Goal: Task Accomplishment & Management: Use online tool/utility

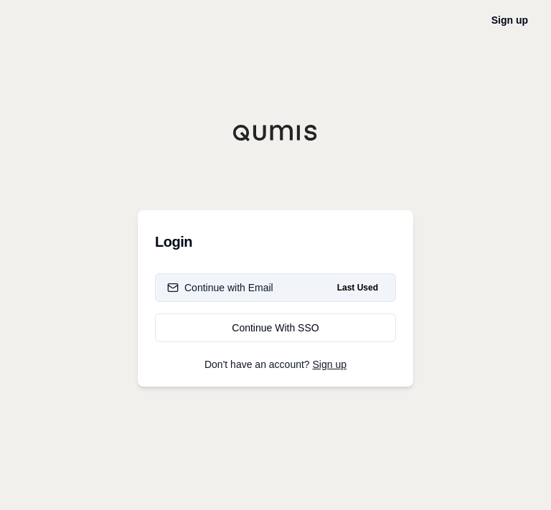
click at [247, 295] on button "Continue with Email Last Used" at bounding box center [275, 287] width 241 height 29
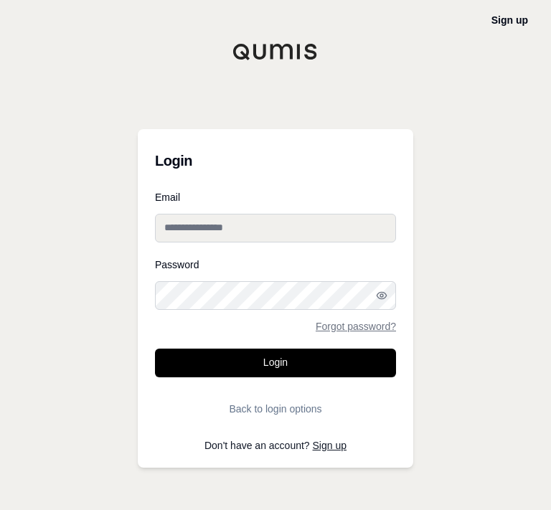
type input "**********"
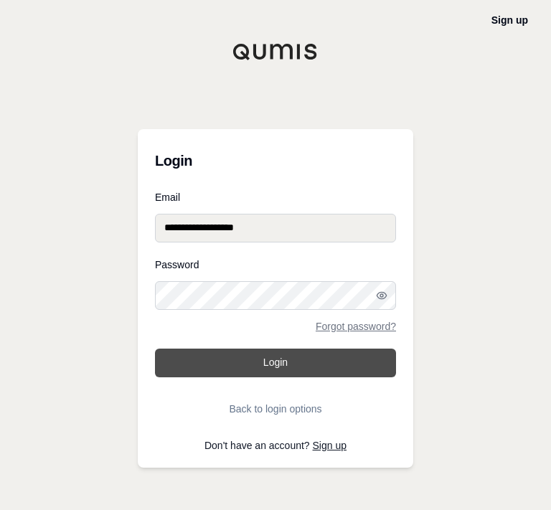
click at [270, 356] on button "Login" at bounding box center [275, 363] width 241 height 29
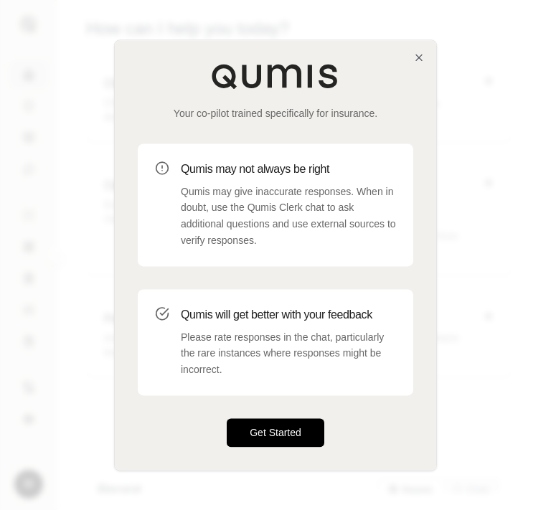
click at [287, 441] on button "Get Started" at bounding box center [276, 432] width 98 height 29
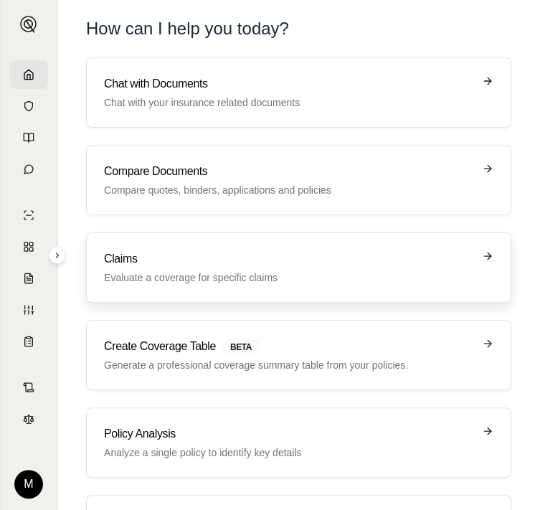
click at [196, 232] on link "Claims Evaluate a coverage for specific claims" at bounding box center [298, 267] width 425 height 70
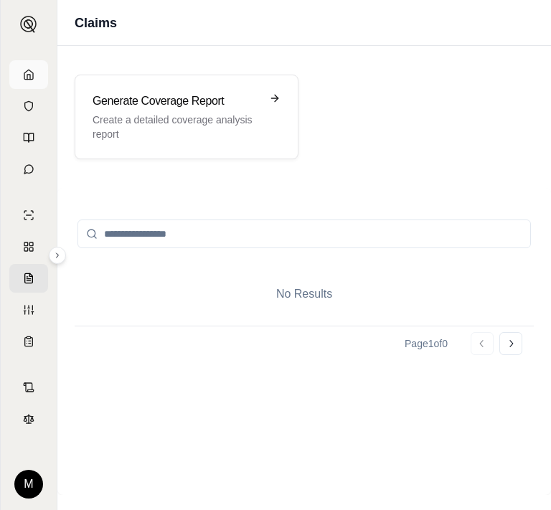
click at [30, 84] on link at bounding box center [28, 74] width 39 height 29
